Goal: Transaction & Acquisition: Purchase product/service

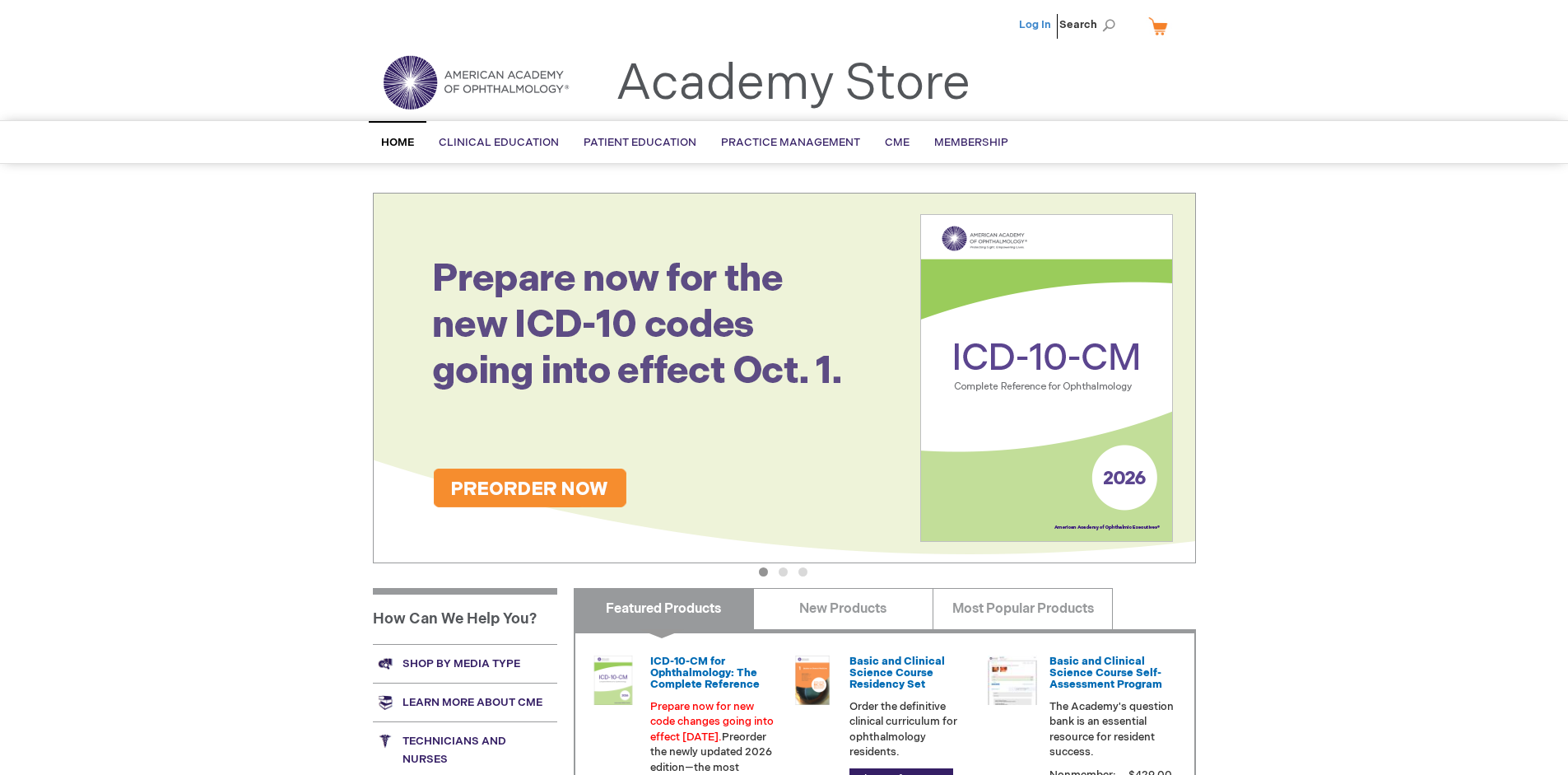
click at [1036, 25] on link "Log In" at bounding box center [1035, 24] width 32 height 13
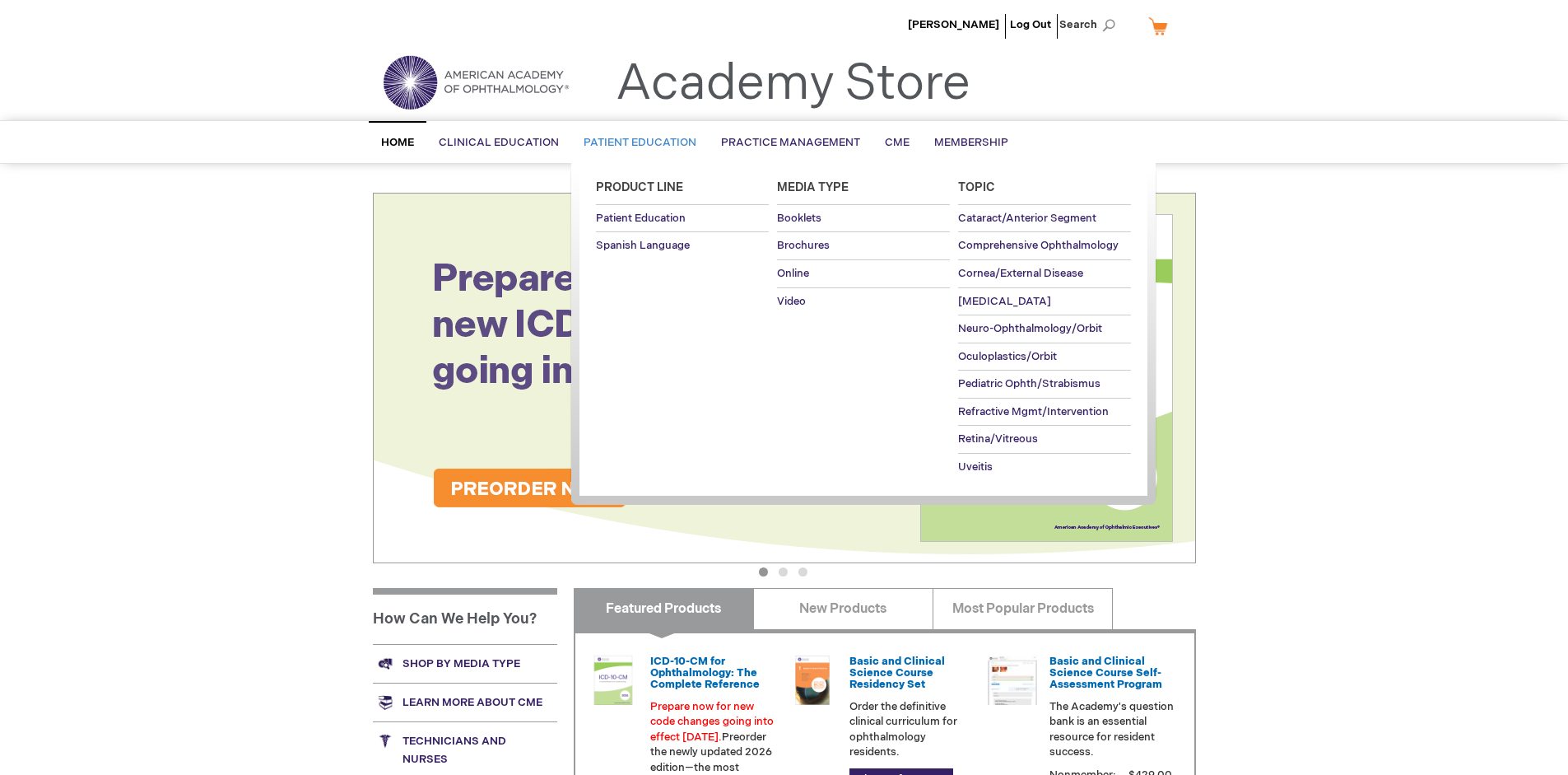
click at [635, 142] on span "Patient Education" at bounding box center [640, 142] width 112 height 13
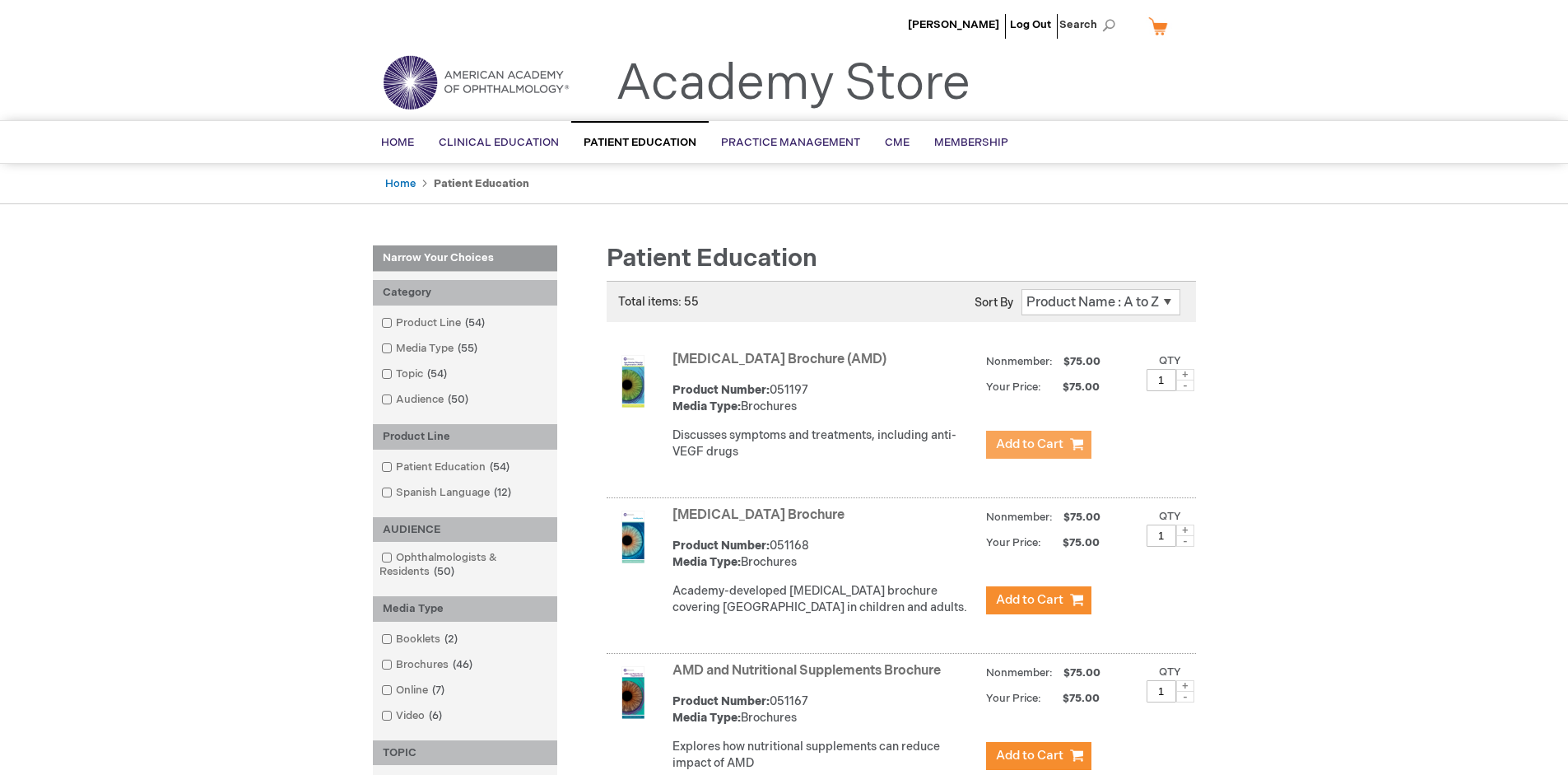
click at [1038, 445] on span "Add to Cart" at bounding box center [1029, 444] width 67 height 15
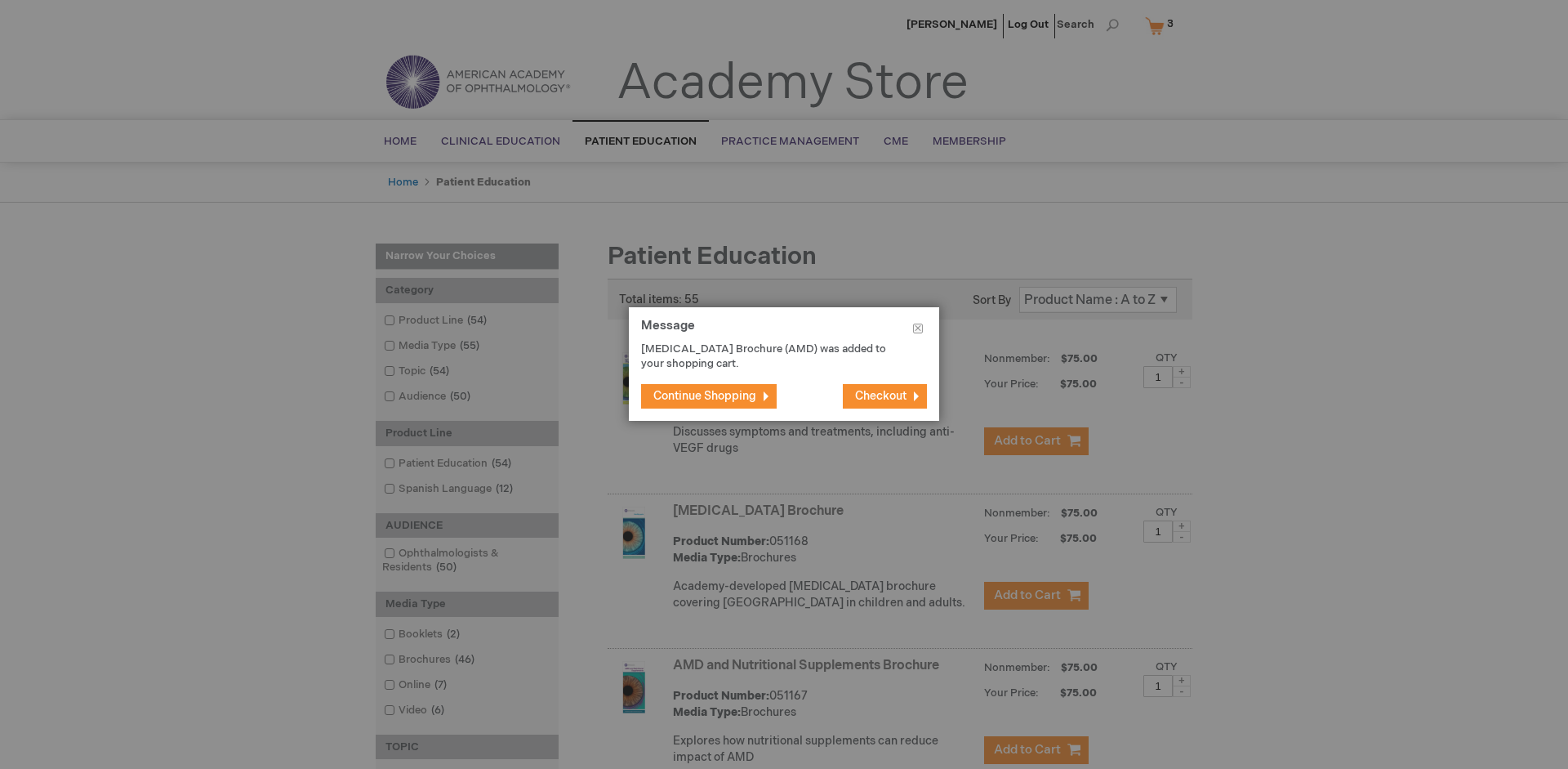
click at [705, 395] on span "Continue Shopping" at bounding box center [705, 395] width 103 height 14
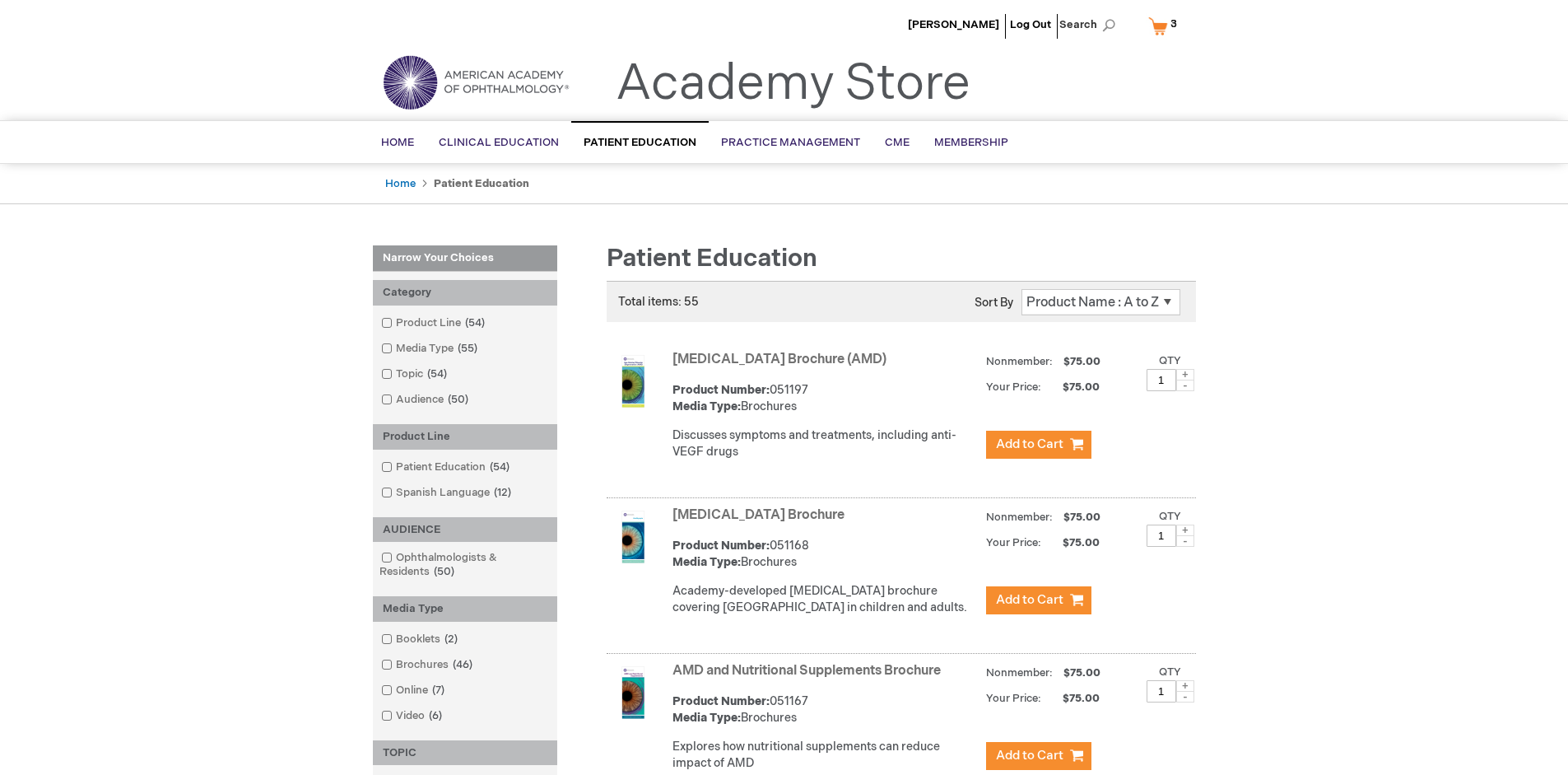
click at [810, 679] on link "AMD and Nutritional Supplements Brochure" at bounding box center [806, 670] width 268 height 15
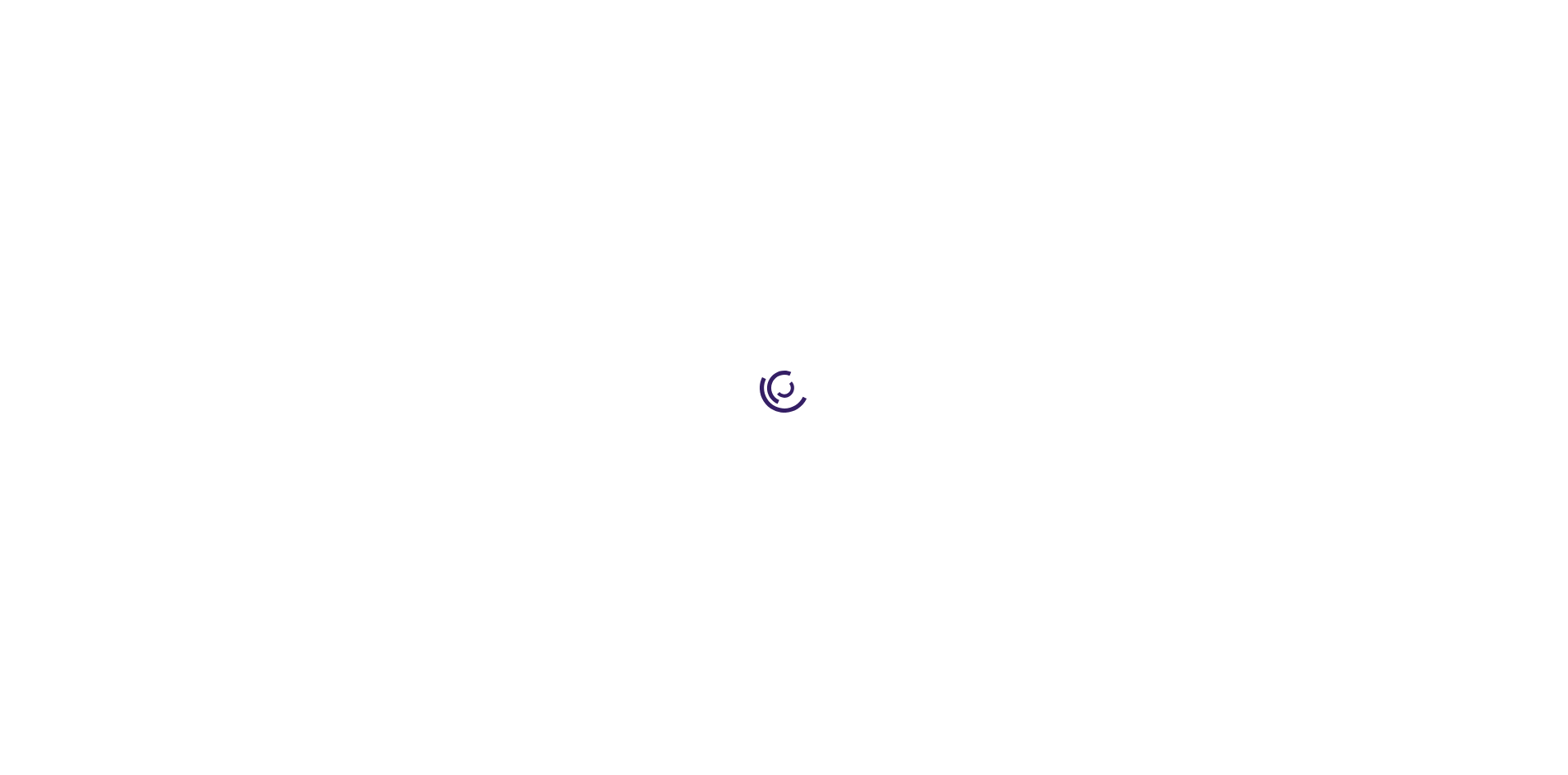
type input "1"
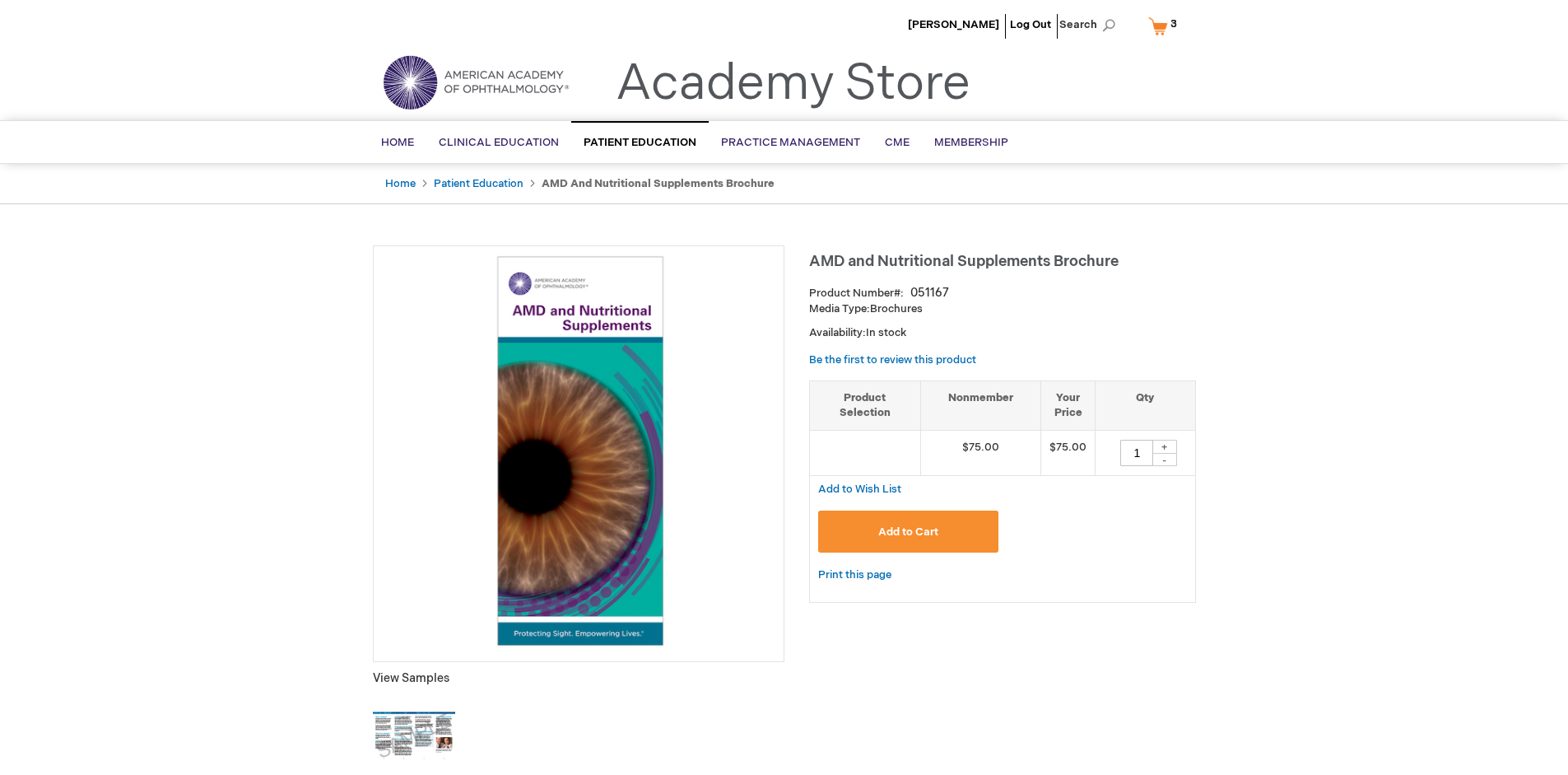
click at [907, 531] on span "Add to Cart" at bounding box center [908, 531] width 60 height 13
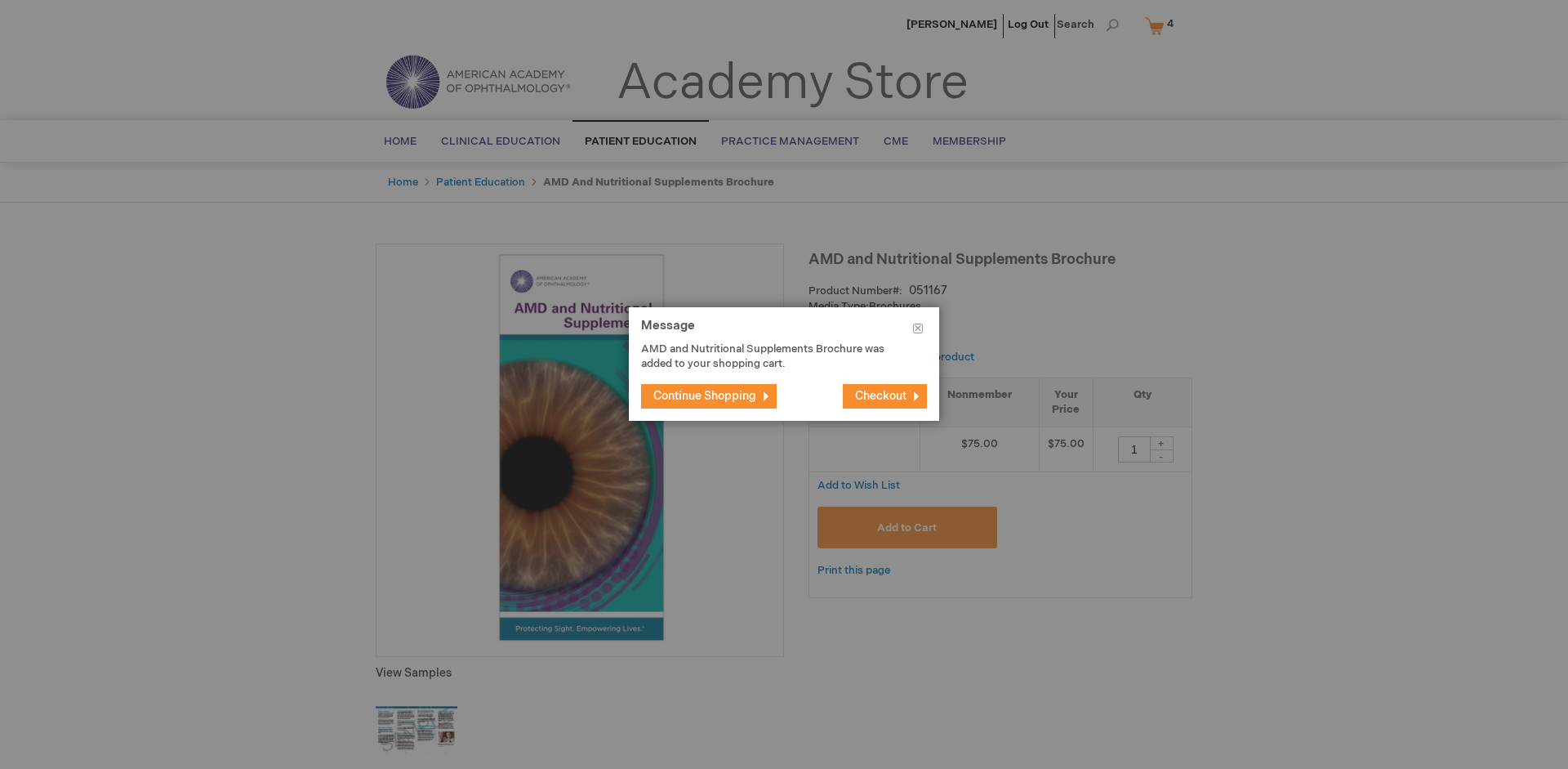
click at [705, 395] on span "Continue Shopping" at bounding box center [705, 395] width 103 height 14
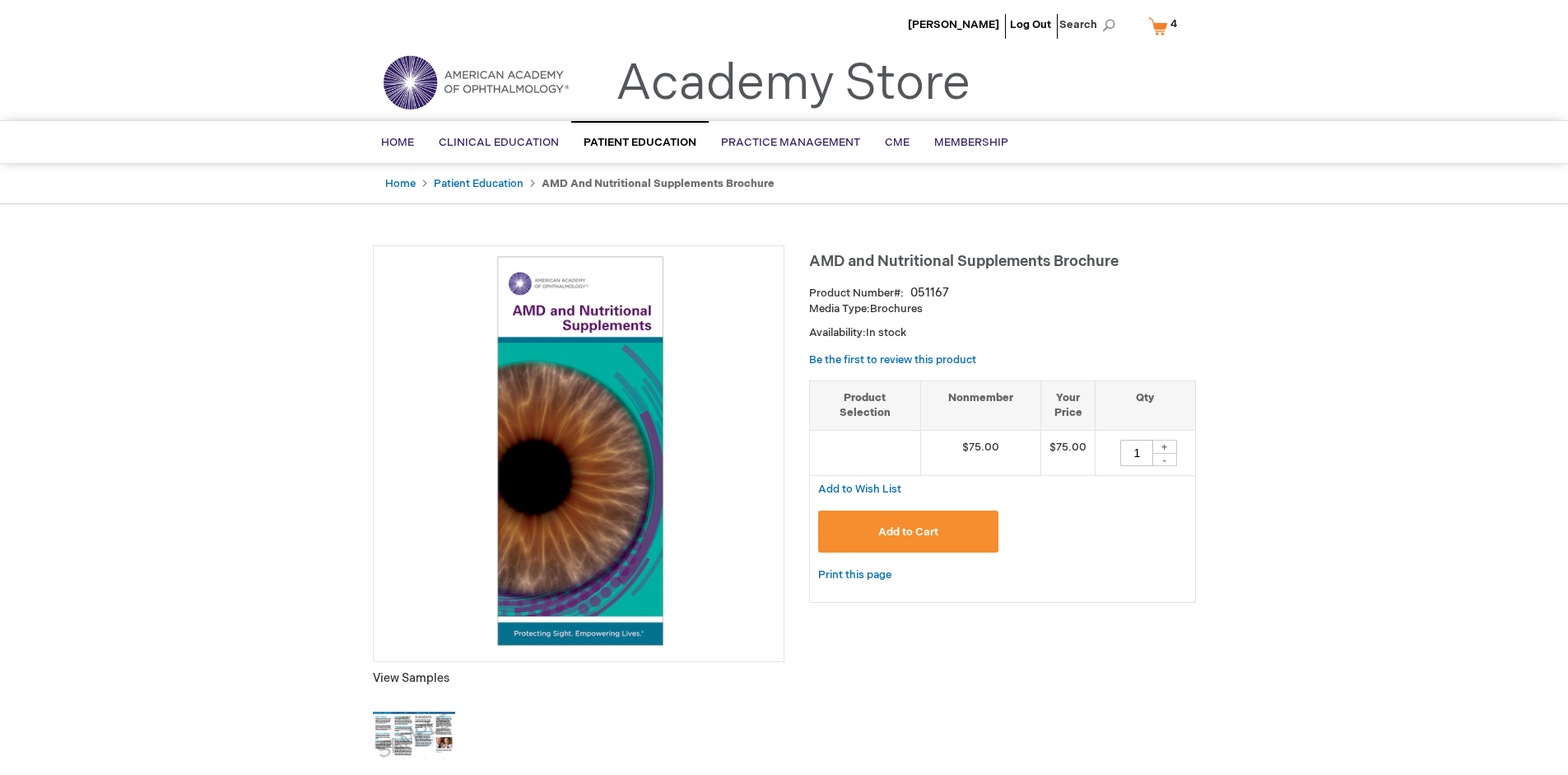
click at [1165, 26] on link "My Cart 4 4 items" at bounding box center [1166, 26] width 43 height 29
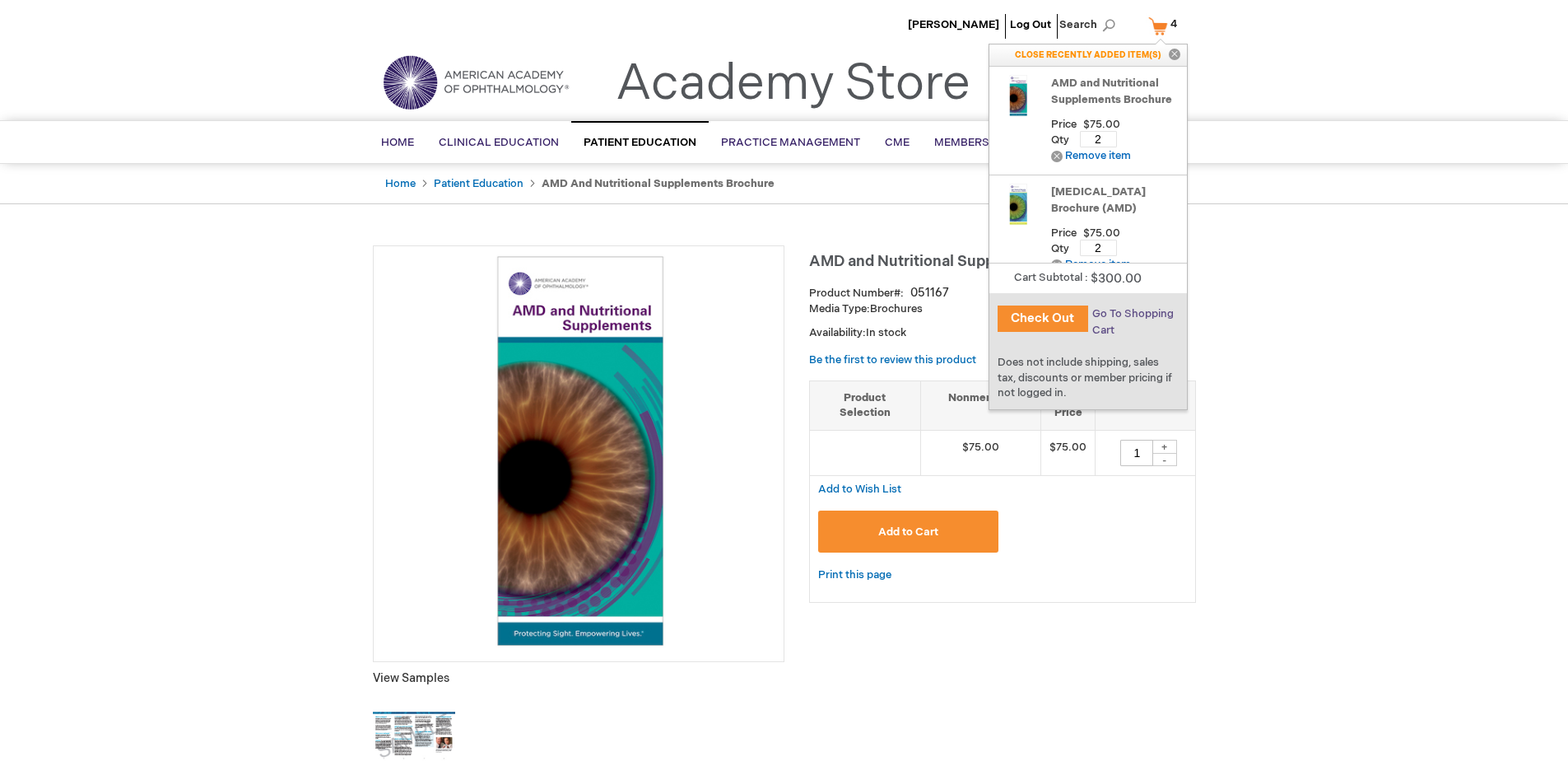
click at [1131, 313] on span "Go To Shopping Cart" at bounding box center [1133, 322] width 82 height 30
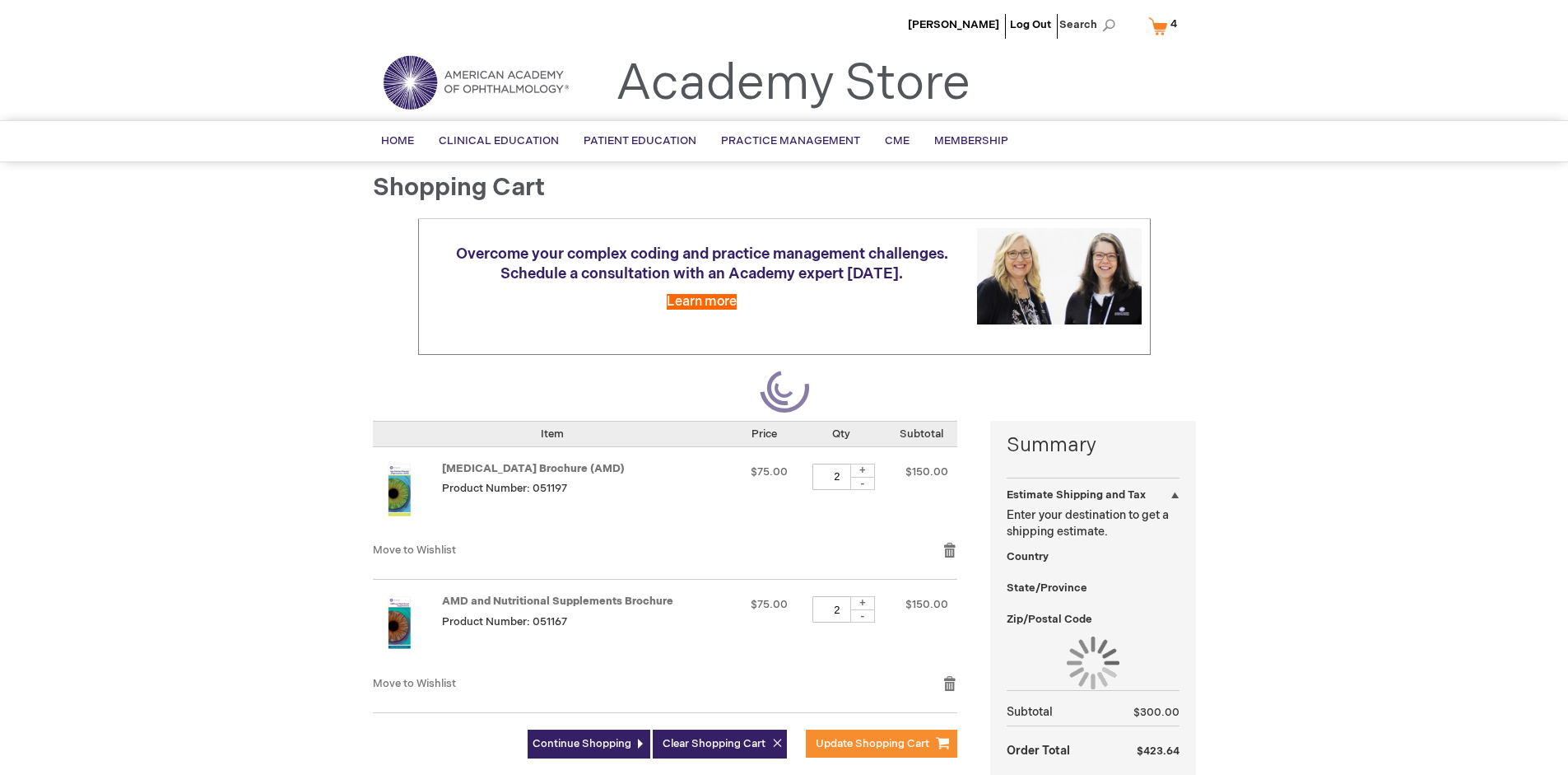
select select "US"
select select "41"
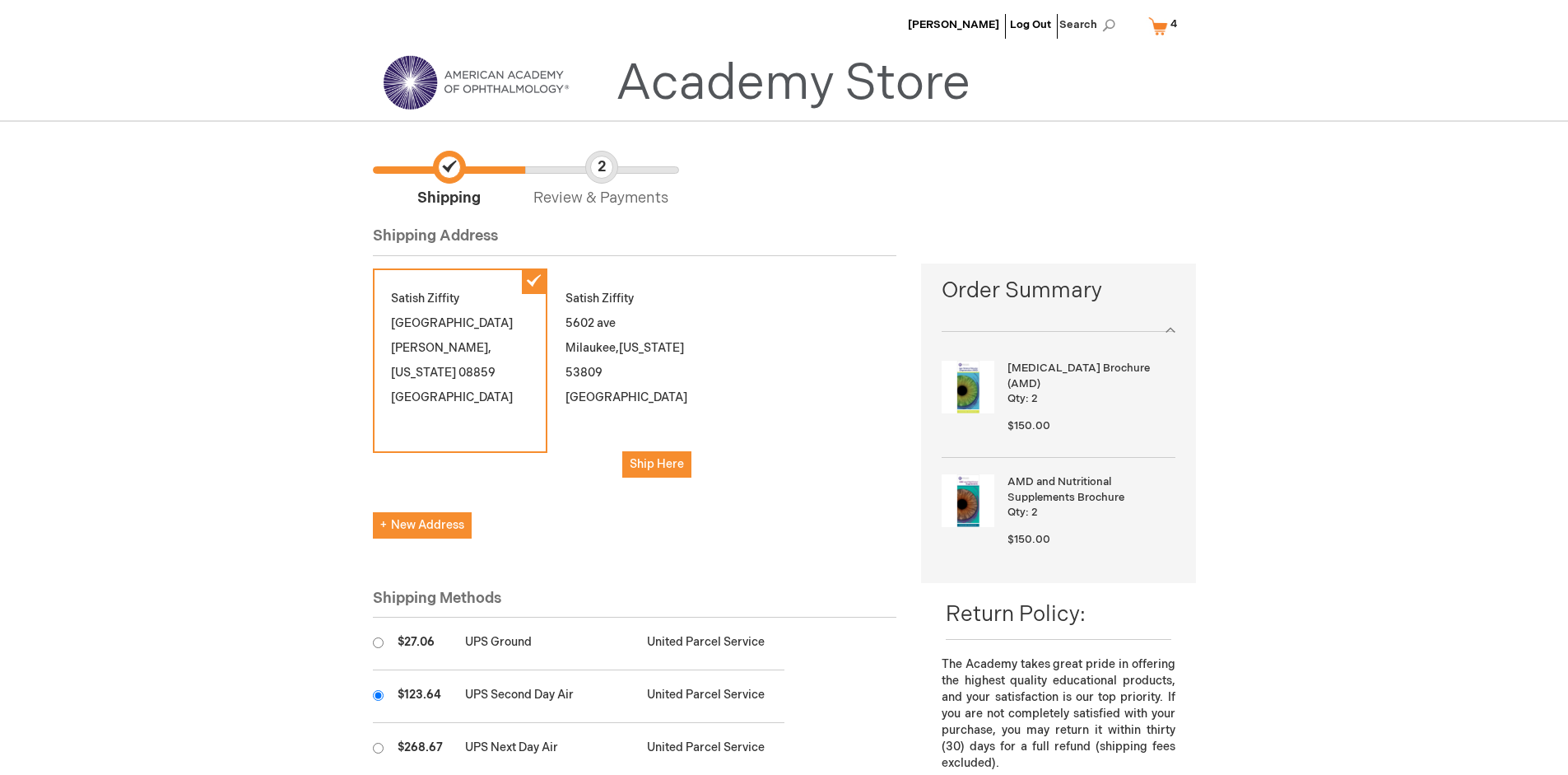
click at [378, 695] on input "radio" at bounding box center [378, 695] width 11 height 11
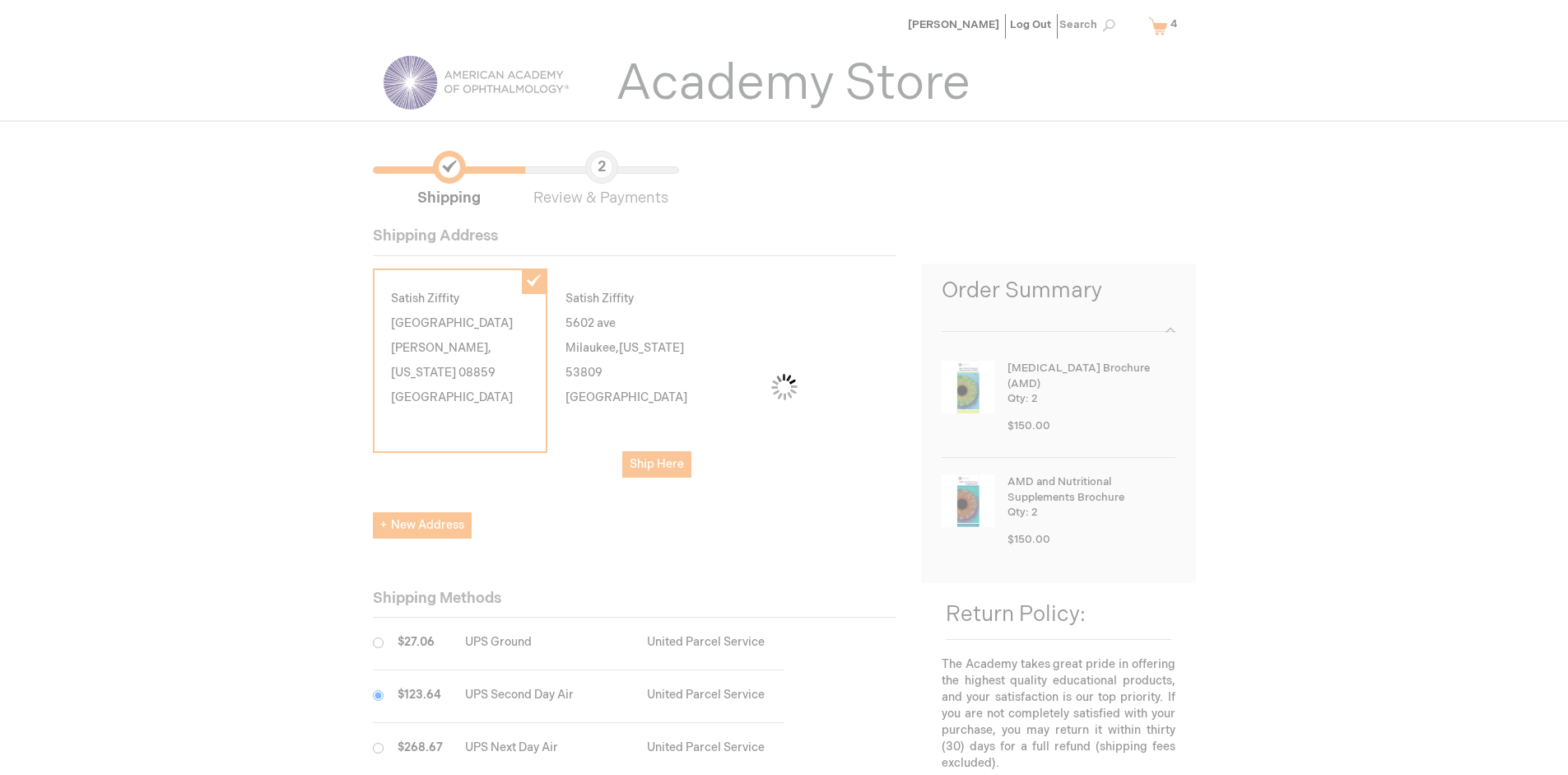
scroll to position [83, 0]
